Goal: Complete application form

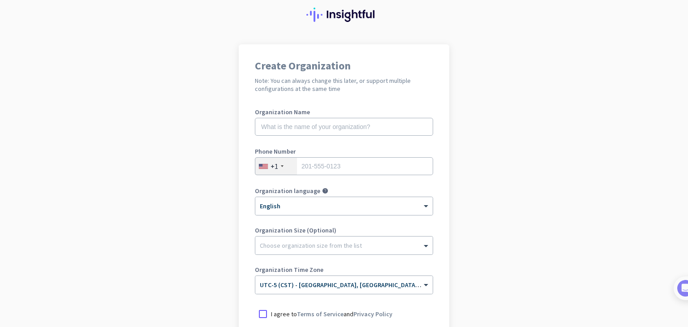
scroll to position [90, 0]
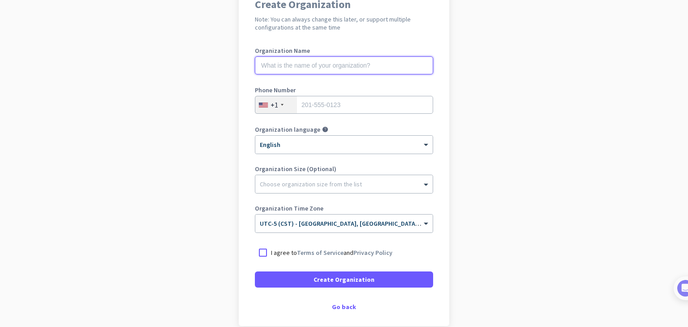
click at [291, 68] on input "text" at bounding box center [344, 65] width 178 height 18
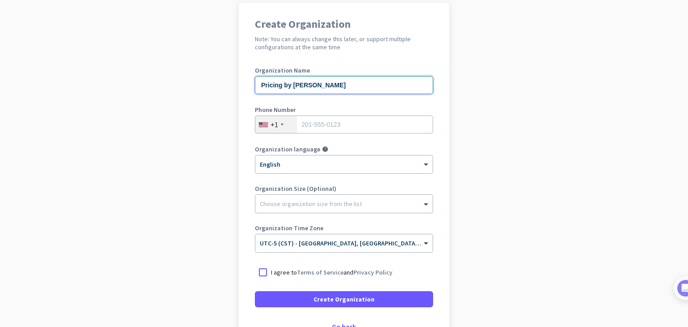
scroll to position [45, 0]
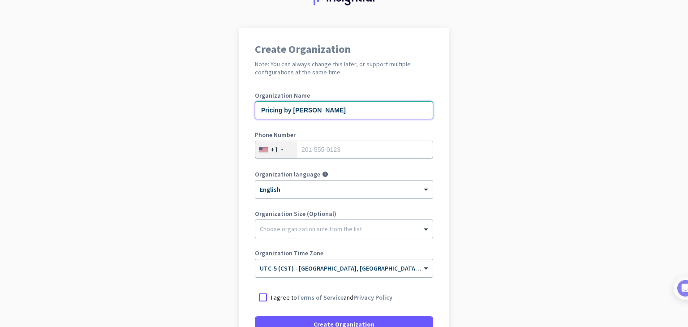
type input "Pricing by [PERSON_NAME]"
click at [346, 144] on input "tel" at bounding box center [344, 150] width 178 height 18
click at [281, 155] on div "+1" at bounding box center [276, 149] width 42 height 17
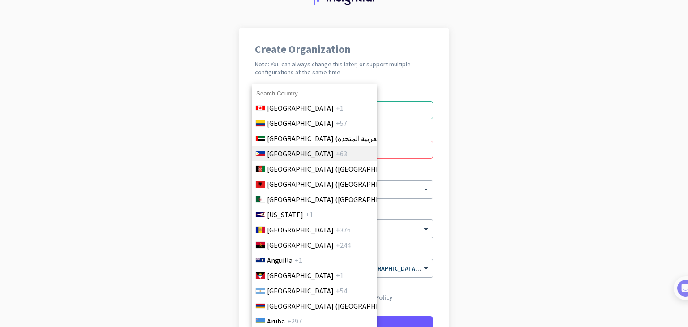
click at [287, 154] on span "[GEOGRAPHIC_DATA]" at bounding box center [300, 153] width 67 height 11
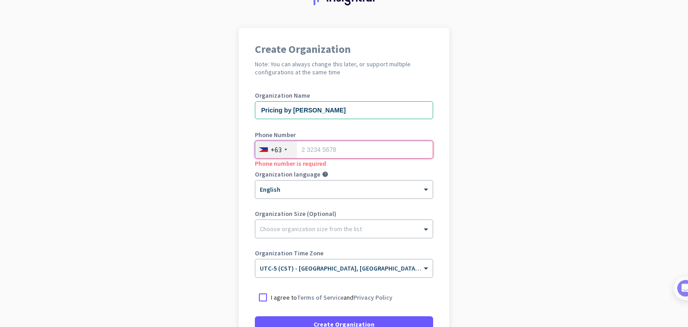
click at [326, 149] on input "tel" at bounding box center [344, 150] width 178 height 18
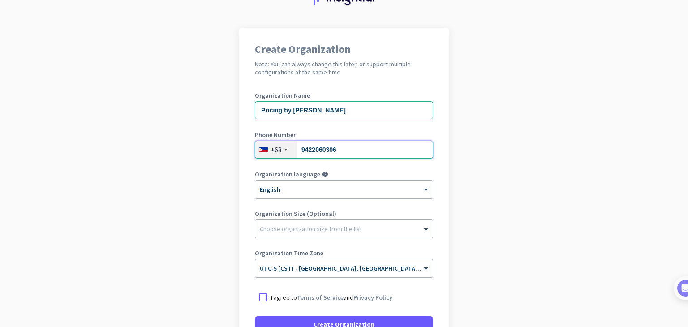
type input "9422060306"
click at [359, 226] on div at bounding box center [343, 226] width 177 height 9
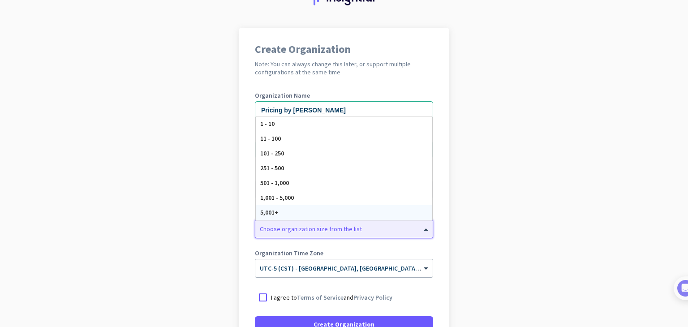
click at [481, 215] on app-onboarding-organization "Create Organization Note: You can always change this later, or support multiple…" at bounding box center [344, 222] width 688 height 388
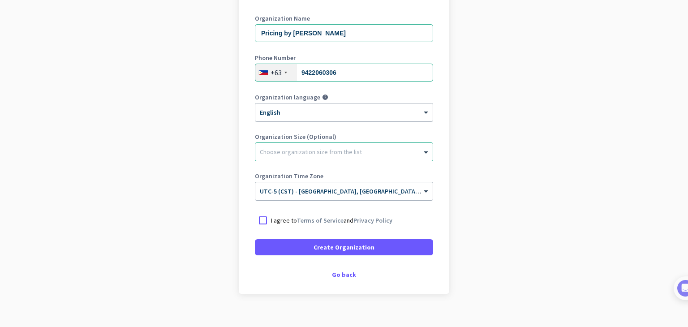
scroll to position [133, 0]
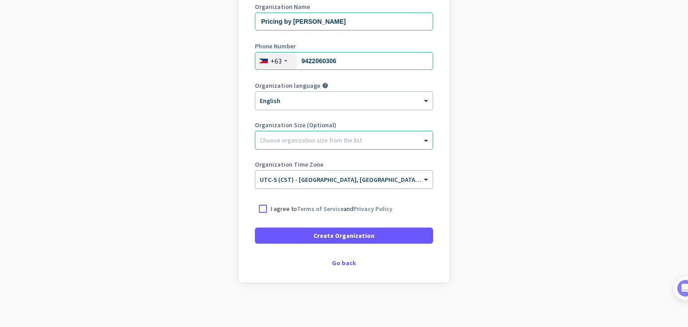
click at [391, 181] on span "UTC-5 (CST) - [GEOGRAPHIC_DATA], [GEOGRAPHIC_DATA], [GEOGRAPHIC_DATA], [GEOGRAP…" at bounding box center [400, 180] width 280 height 8
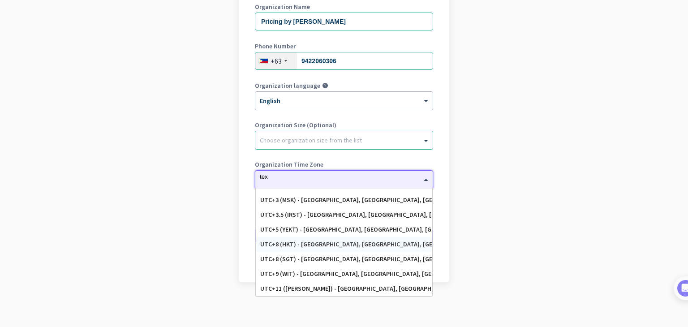
scroll to position [0, 0]
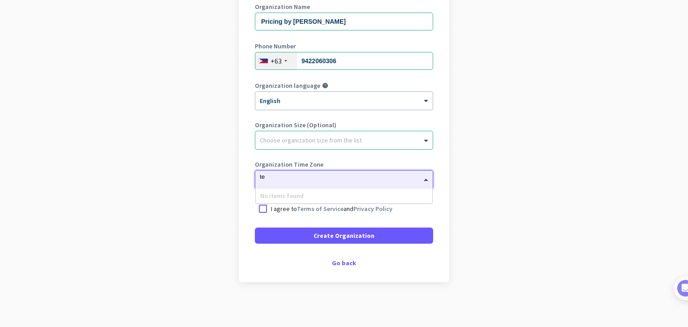
type input "t"
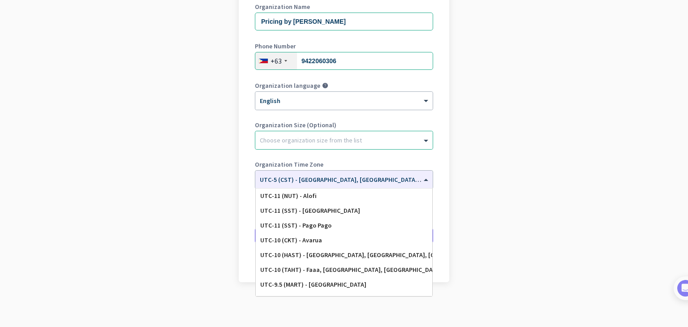
click at [492, 205] on app-onboarding-organization "Create Organization Note: You can always change this later, or support multiple…" at bounding box center [344, 133] width 688 height 388
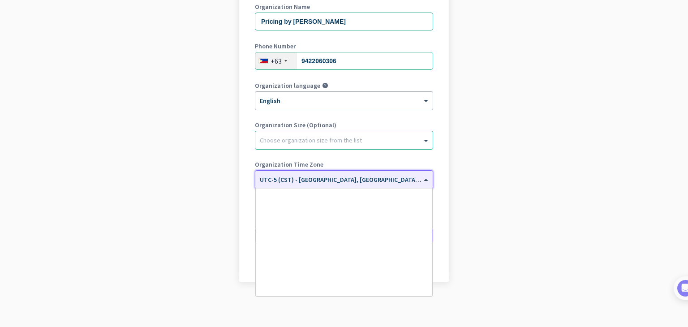
drag, startPoint x: 348, startPoint y: 180, endPoint x: 353, endPoint y: 187, distance: 9.0
click at [348, 180] on span "UTC-5 (CST) - [GEOGRAPHIC_DATA], [GEOGRAPHIC_DATA], [GEOGRAPHIC_DATA], [GEOGRAP…" at bounding box center [400, 180] width 280 height 8
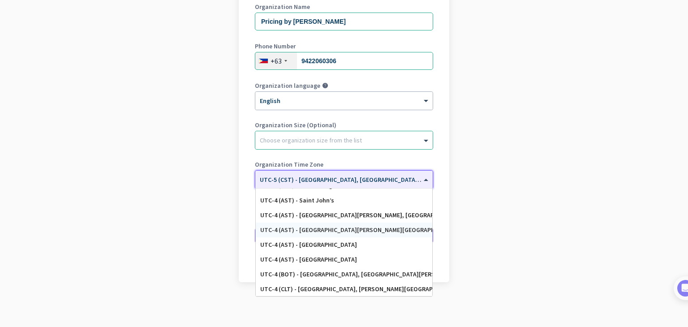
scroll to position [906, 0]
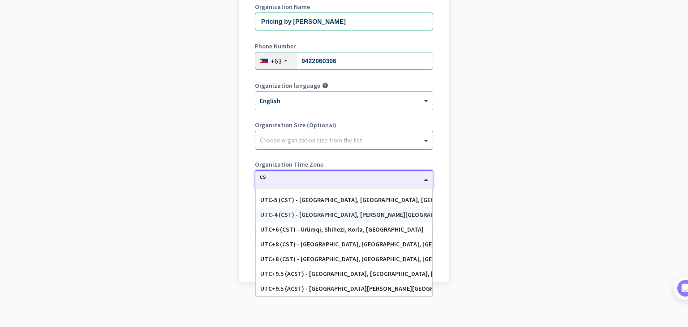
type input "cst"
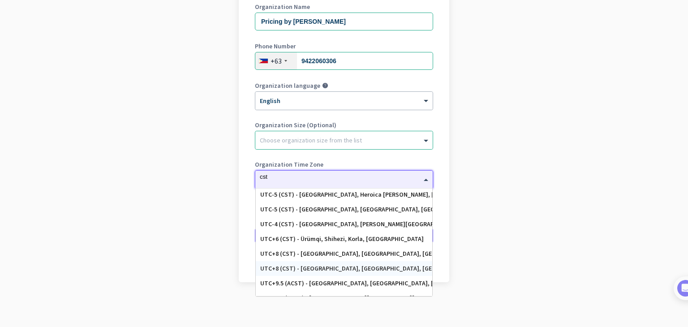
scroll to position [143, 0]
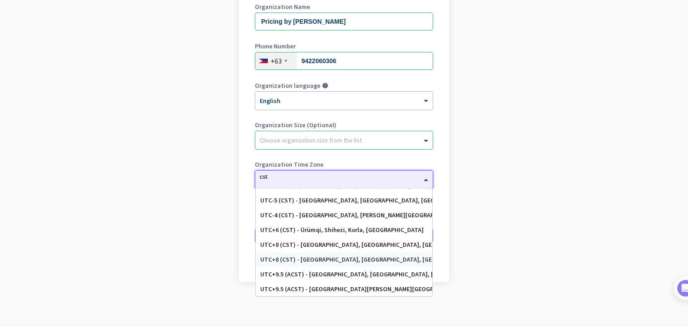
click at [340, 258] on div "UTC+8 (CST) - [GEOGRAPHIC_DATA], [GEOGRAPHIC_DATA], [GEOGRAPHIC_DATA], [GEOGRAP…" at bounding box center [344, 260] width 168 height 8
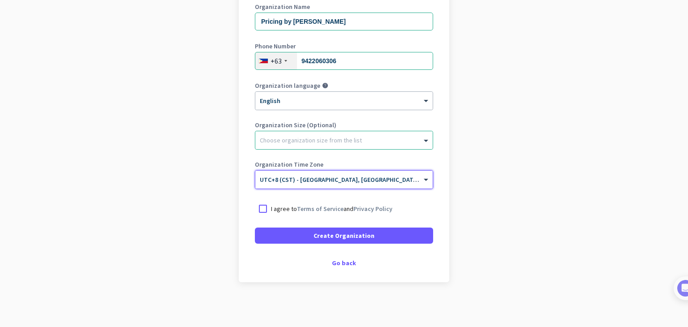
click at [271, 212] on p "I agree to Terms of Service and Privacy Policy" at bounding box center [331, 208] width 121 height 9
click at [0, 0] on input "I agree to Terms of Service and Privacy Policy" at bounding box center [0, 0] width 0 height 0
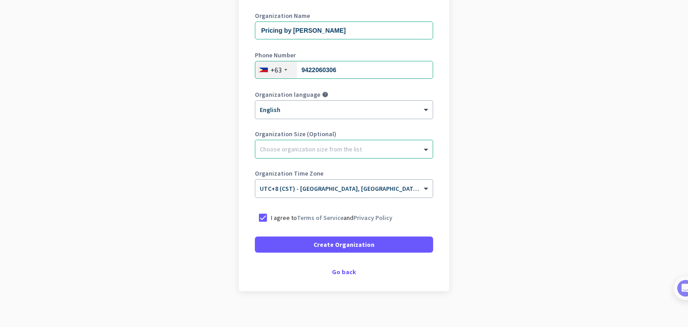
scroll to position [133, 0]
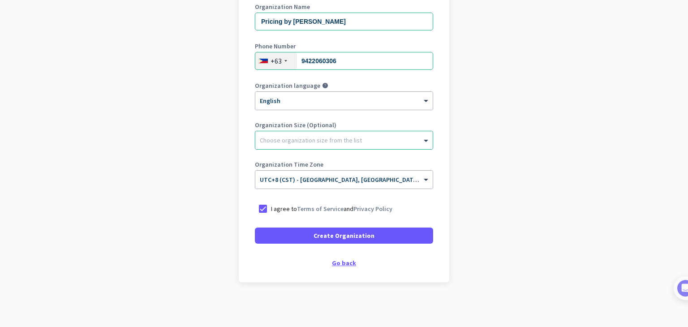
click at [356, 262] on div "Go back" at bounding box center [344, 263] width 178 height 6
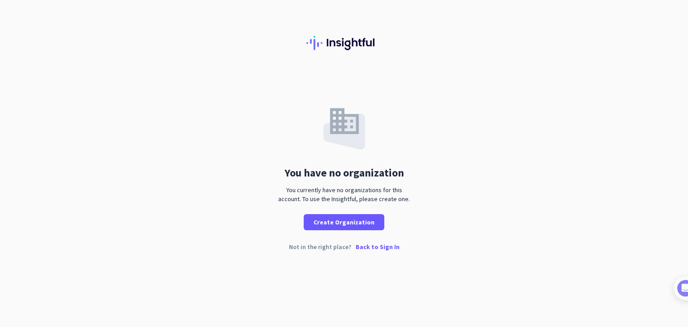
click at [373, 246] on p "Back to Sign In" at bounding box center [378, 247] width 44 height 6
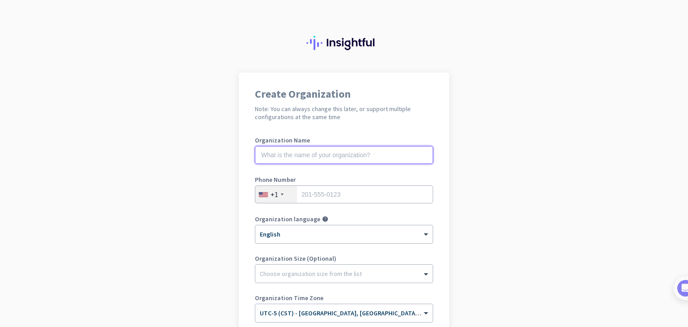
click at [296, 155] on input "text" at bounding box center [344, 155] width 178 height 18
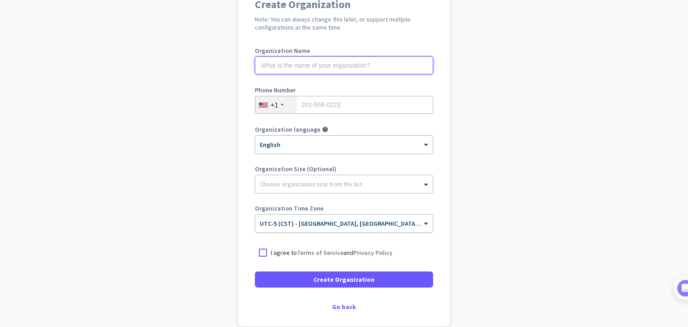
scroll to position [89, 0]
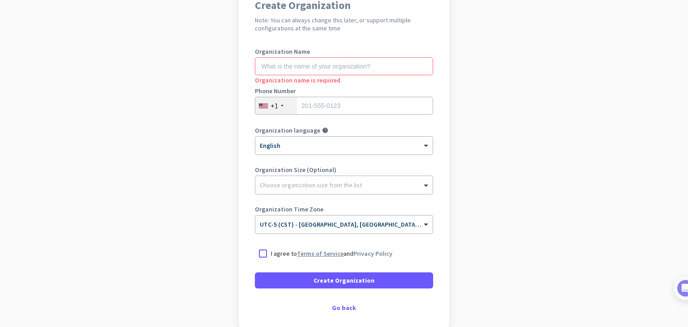
click at [318, 255] on link "Terms of Service" at bounding box center [320, 254] width 47 height 8
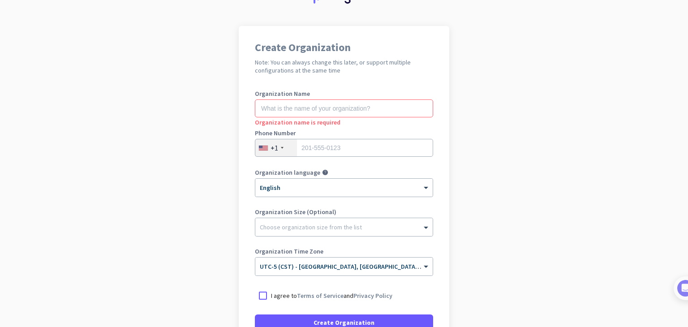
scroll to position [0, 0]
